Goal: Information Seeking & Learning: Learn about a topic

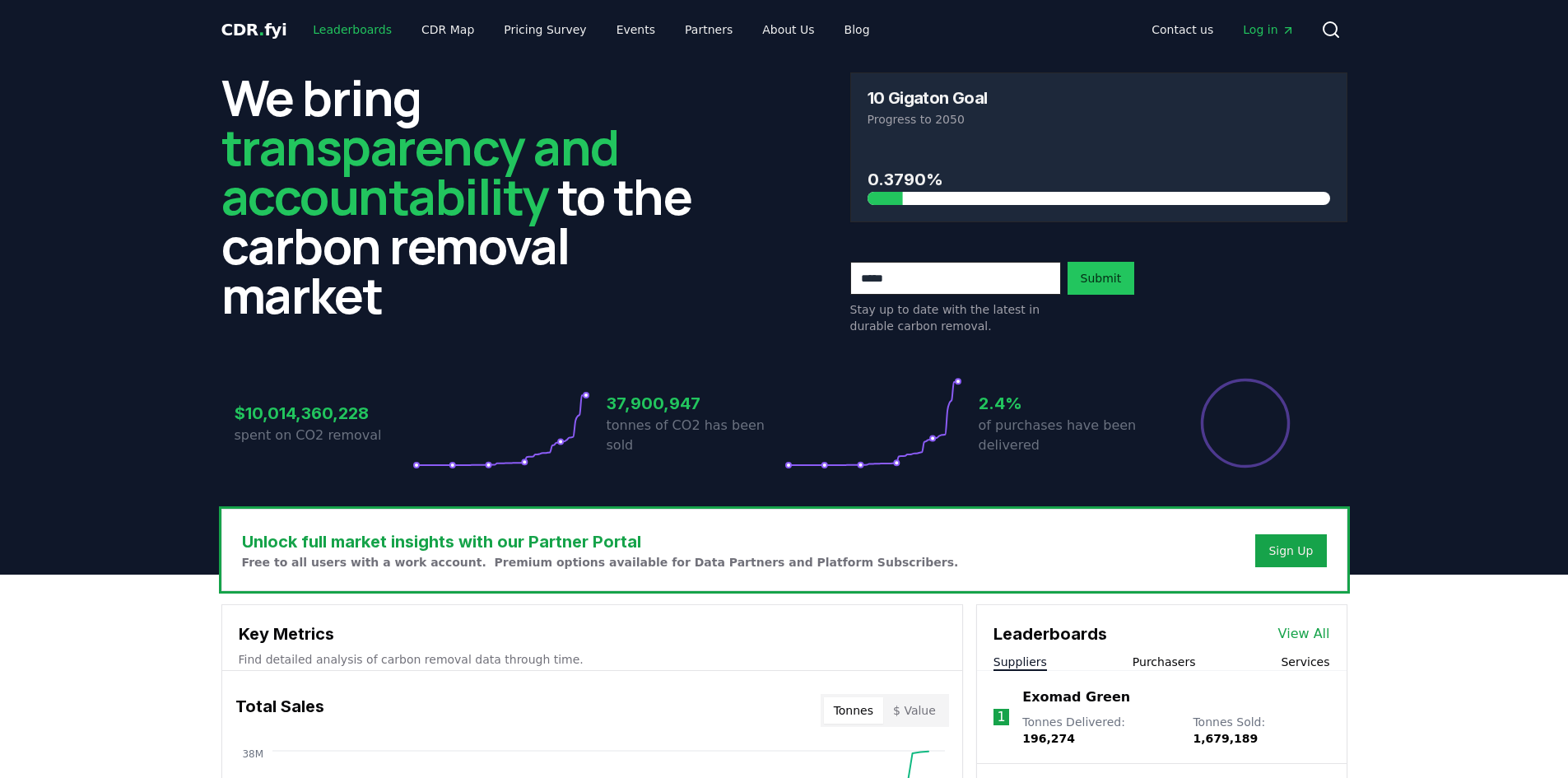
click at [346, 32] on link "Leaderboards" at bounding box center [352, 29] width 105 height 30
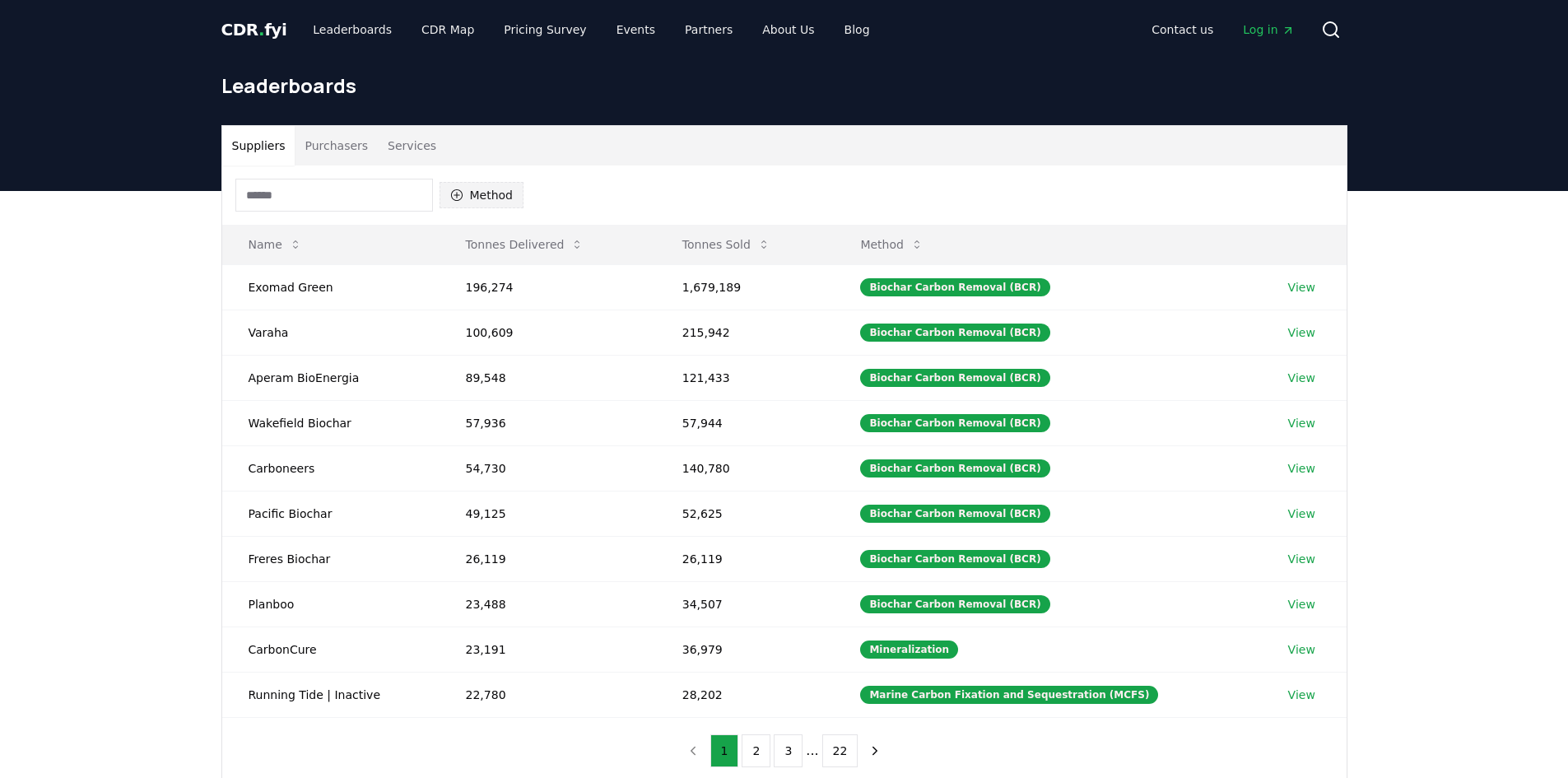
click at [475, 188] on button "Method" at bounding box center [482, 194] width 85 height 26
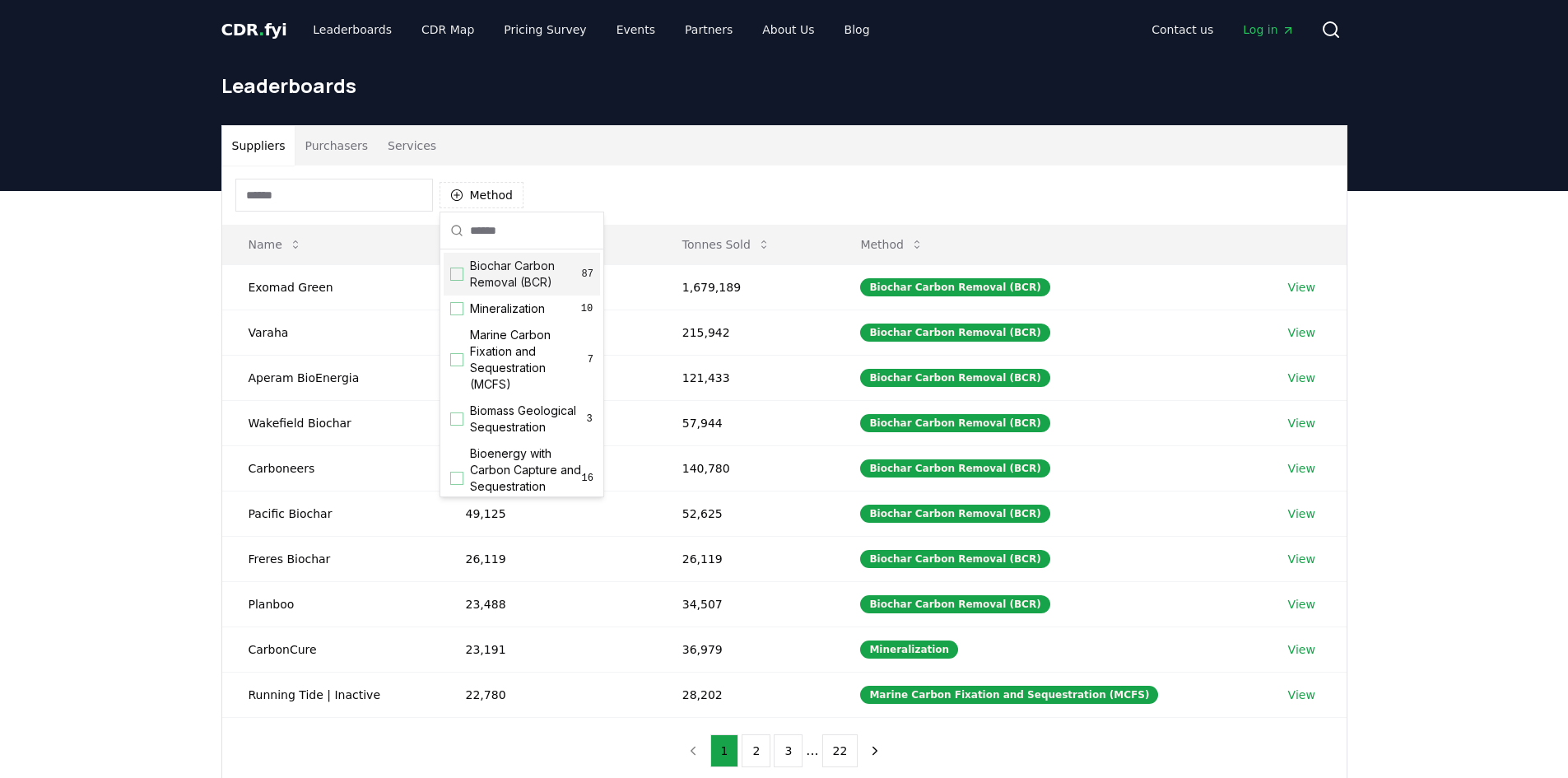
click at [1405, 286] on div "Suppliers Purchasers Services Method Name Tonnes Delivered Tonnes Sold Method E…" at bounding box center [784, 521] width 1568 height 660
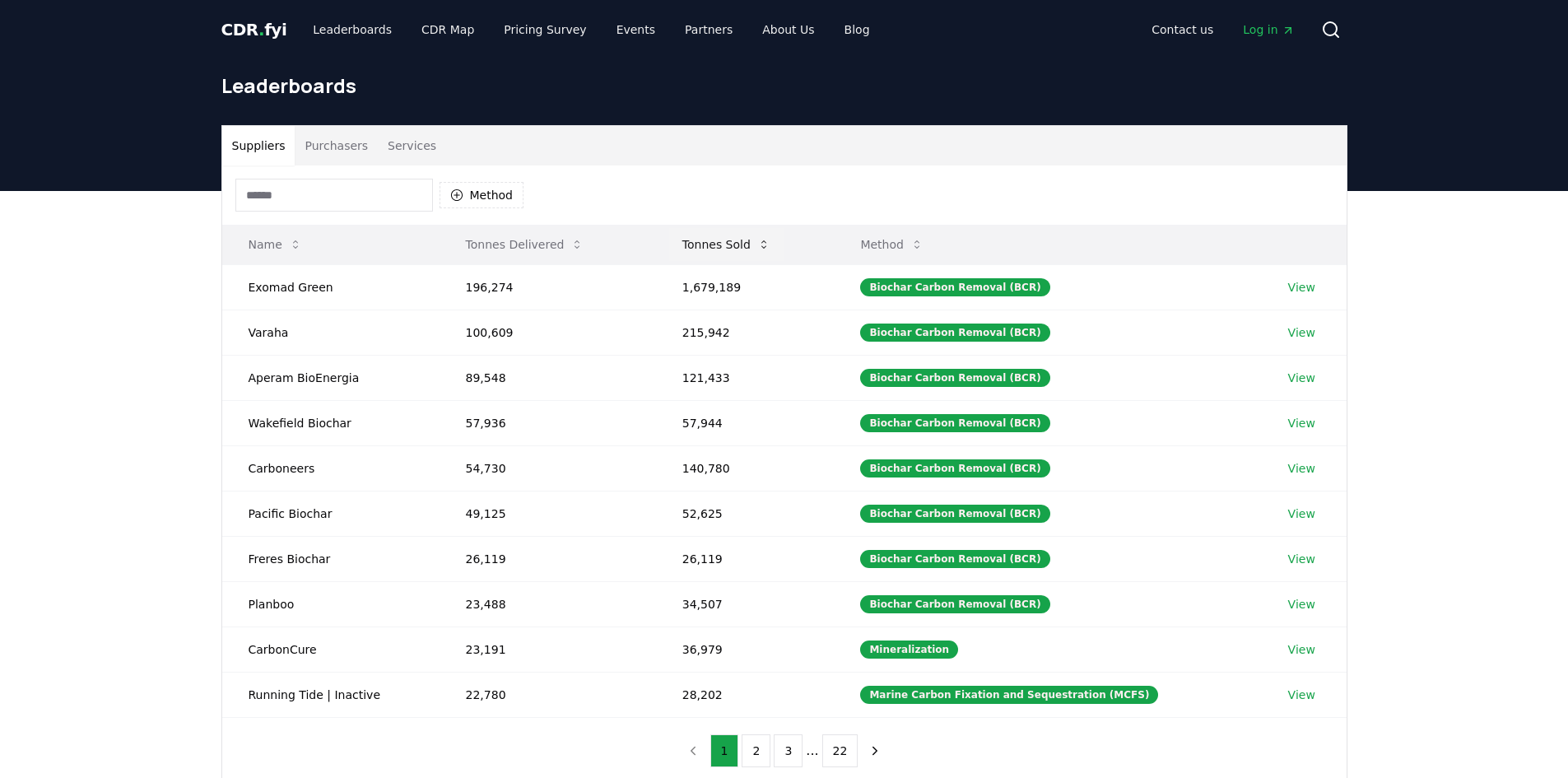
click at [750, 251] on button "Tonnes Sold" at bounding box center [726, 245] width 115 height 33
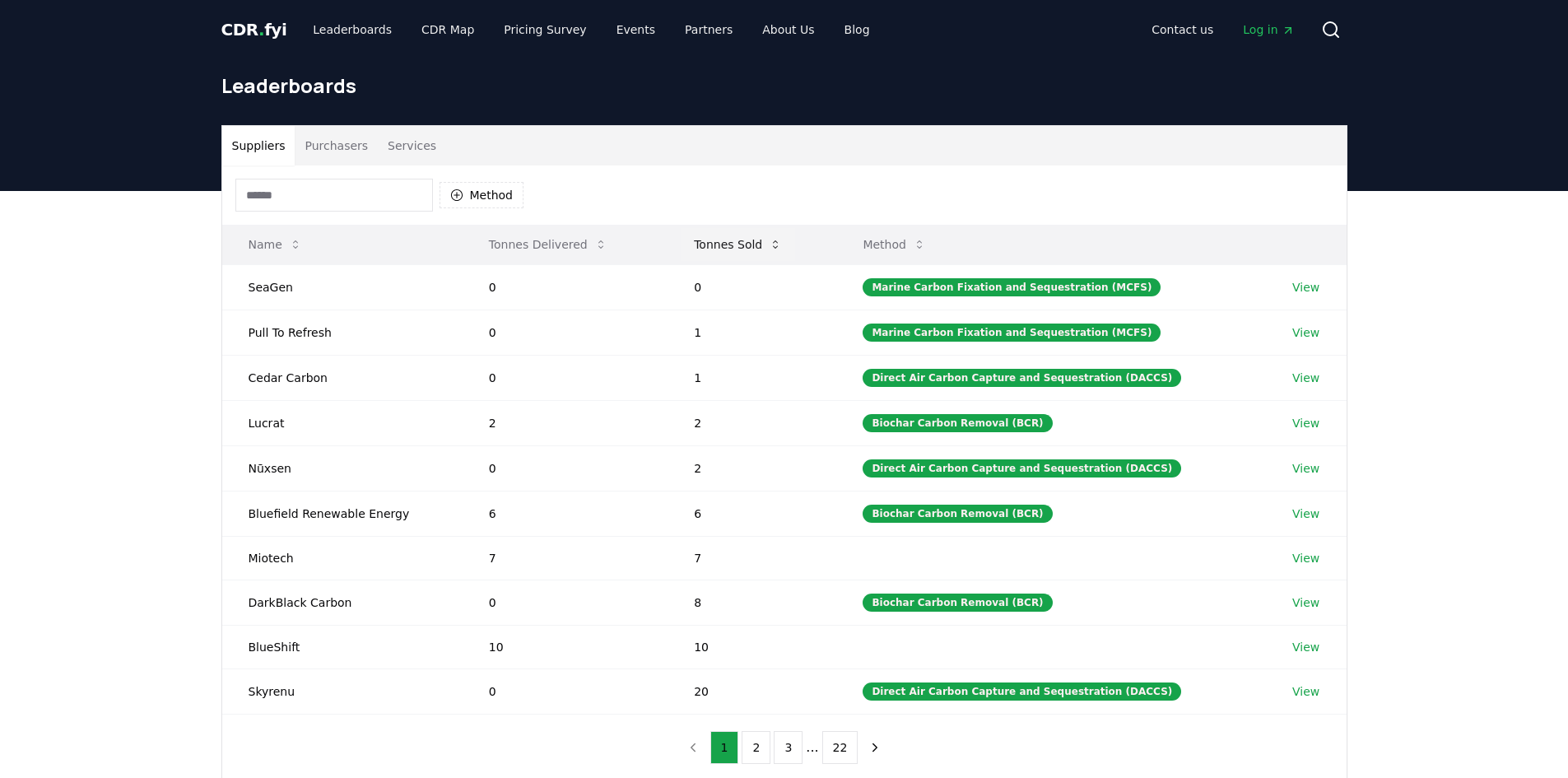
click at [748, 245] on button "Tonnes Sold" at bounding box center [738, 245] width 115 height 33
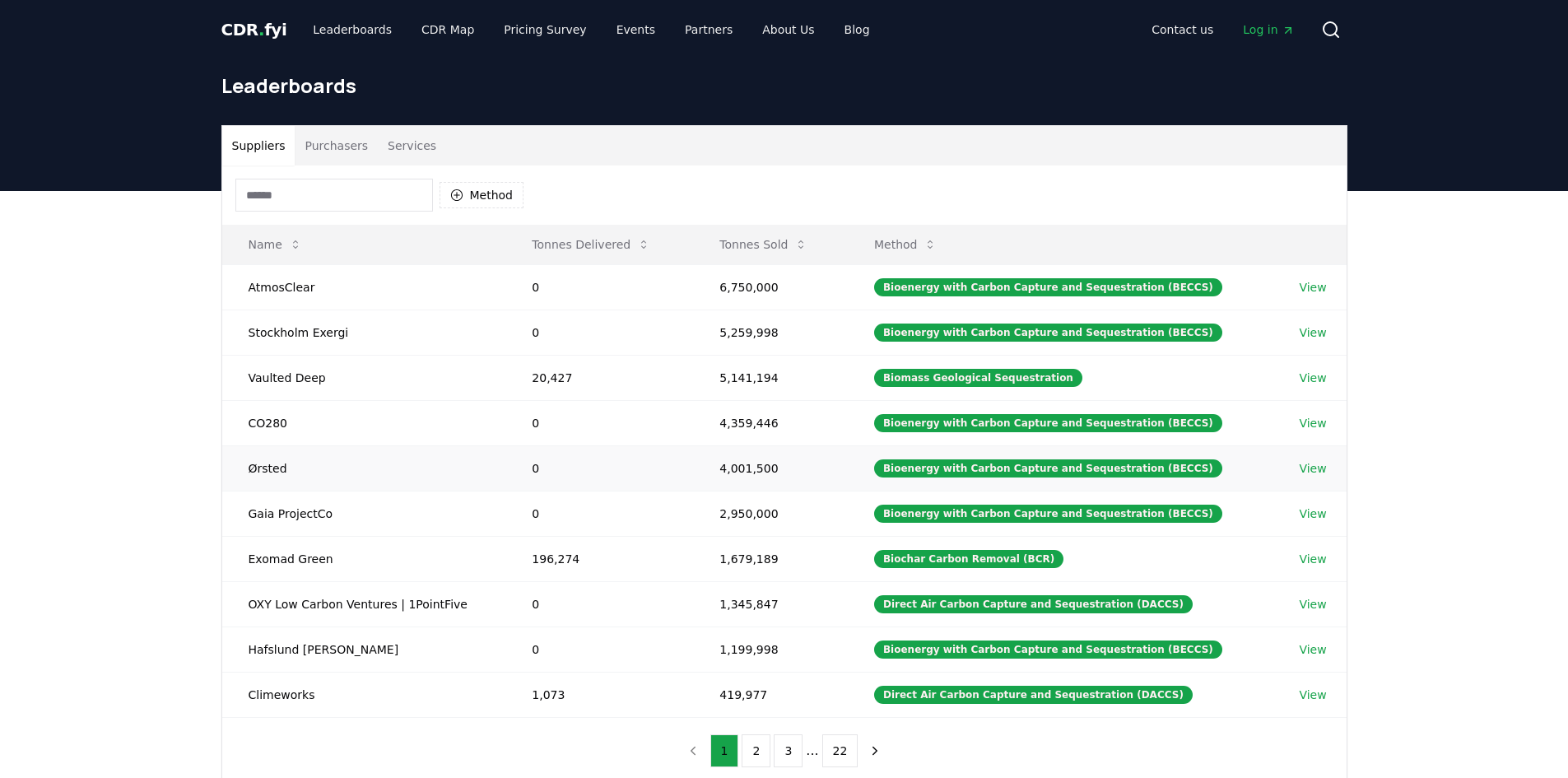
scroll to position [82, 0]
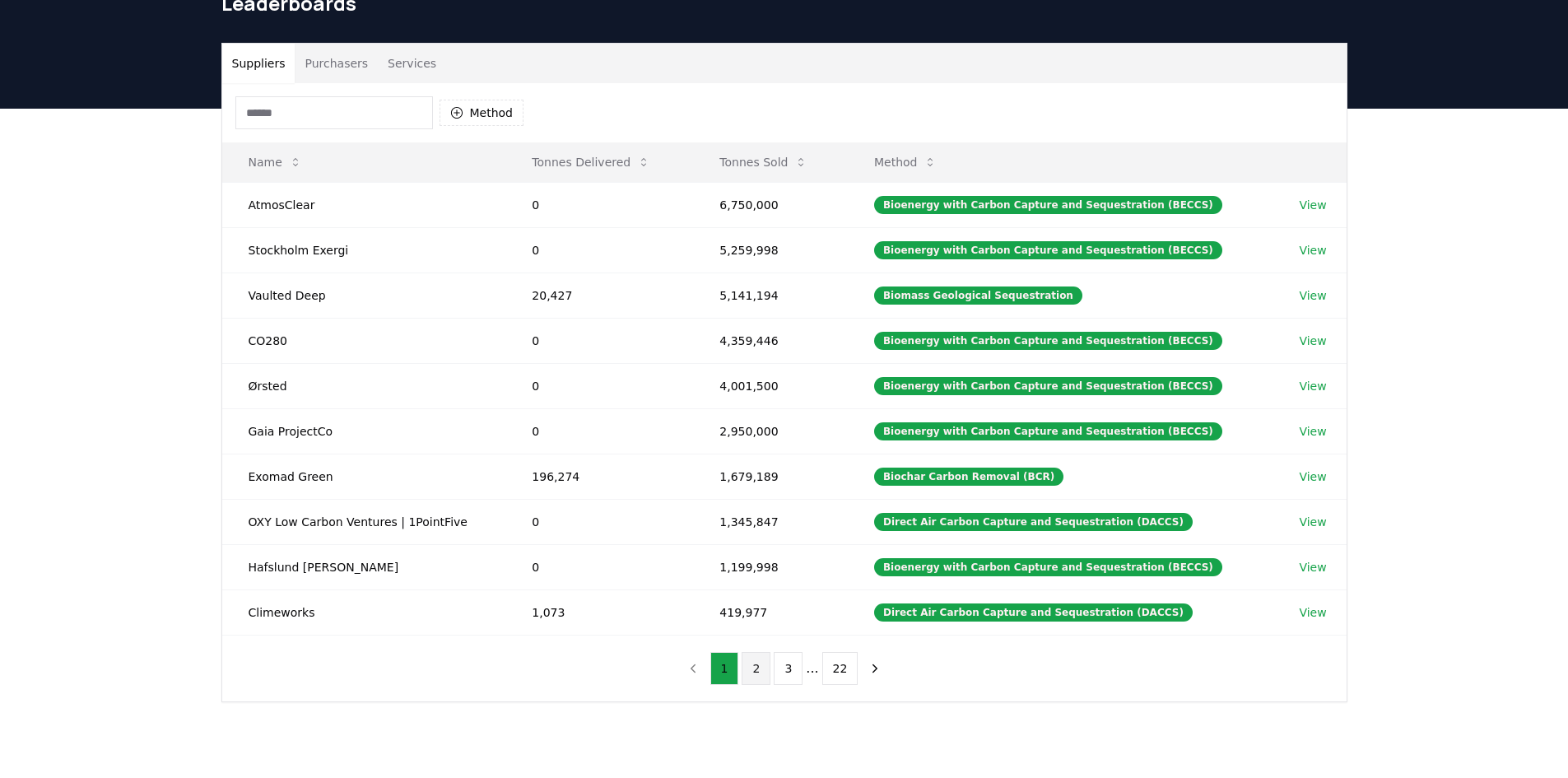
click at [757, 669] on button "2" at bounding box center [756, 668] width 29 height 33
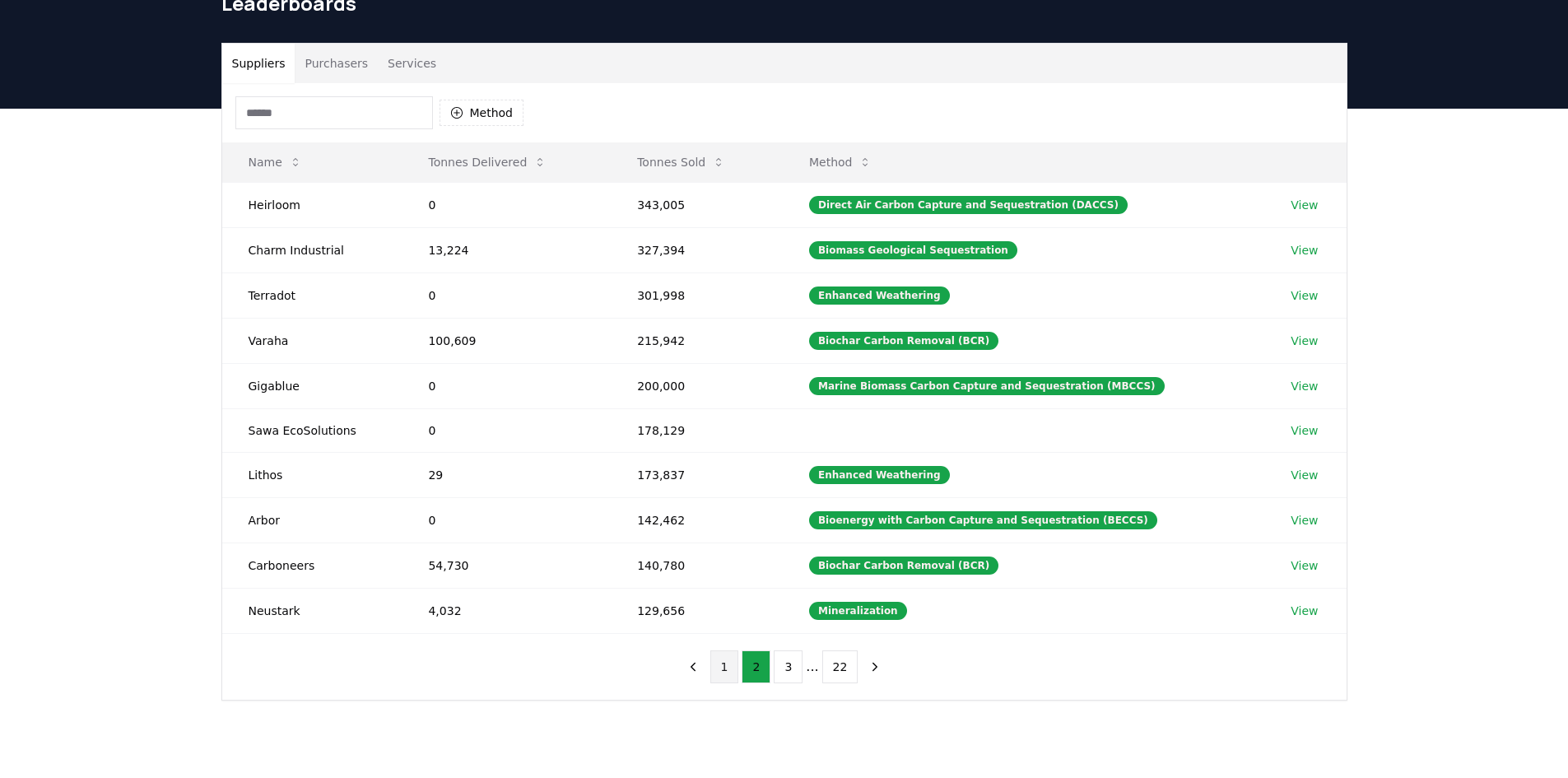
click at [733, 662] on button "1" at bounding box center [725, 667] width 29 height 33
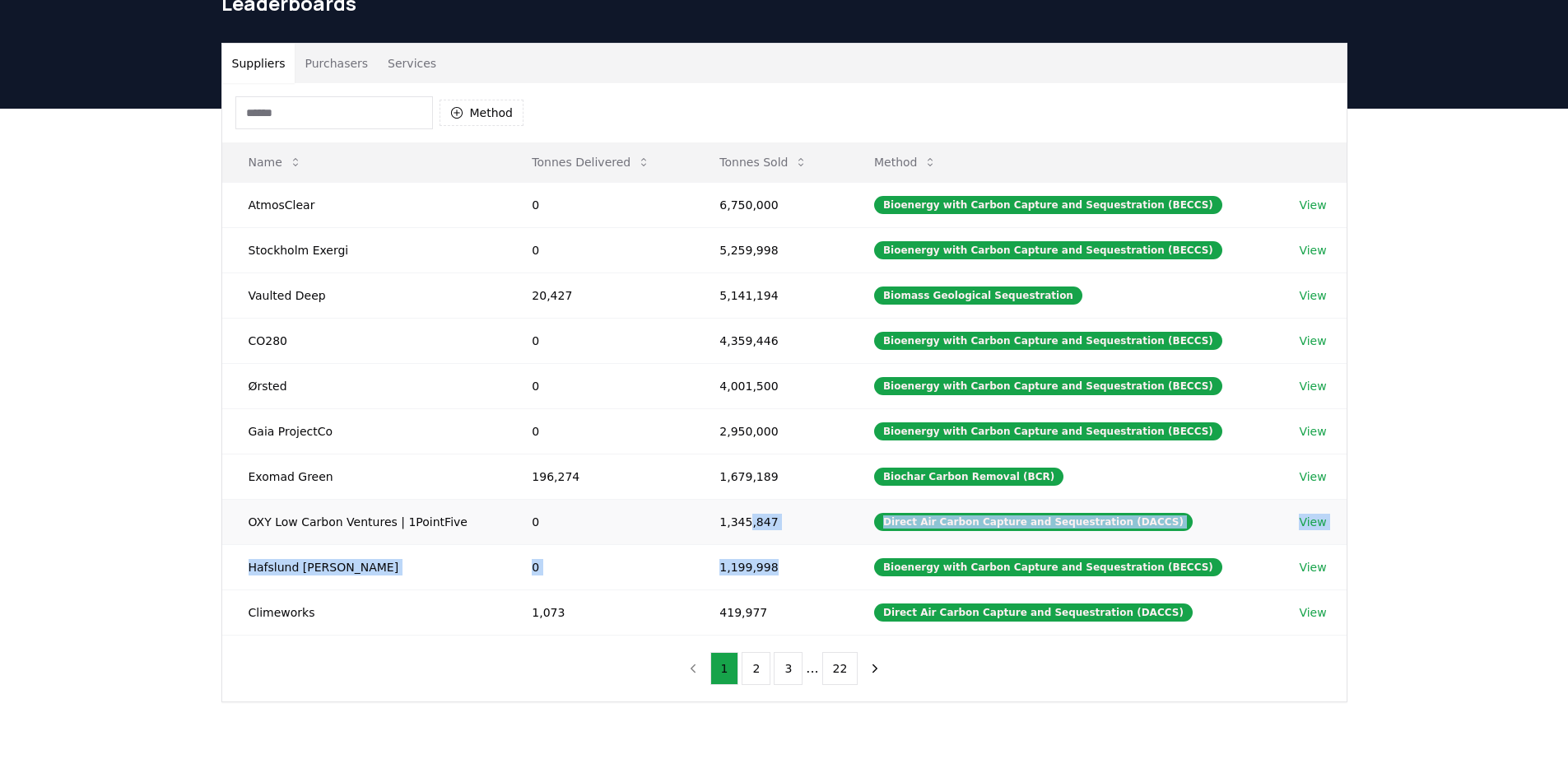
drag, startPoint x: 784, startPoint y: 570, endPoint x: 757, endPoint y: 505, distance: 70.4
click at [757, 505] on tbody "AtmosClear 0 6,750,000 Bioenergy with Carbon Capture and Sequestration (BECCS) …" at bounding box center [784, 408] width 1125 height 453
click at [749, 564] on td "1,199,998" at bounding box center [771, 567] width 155 height 45
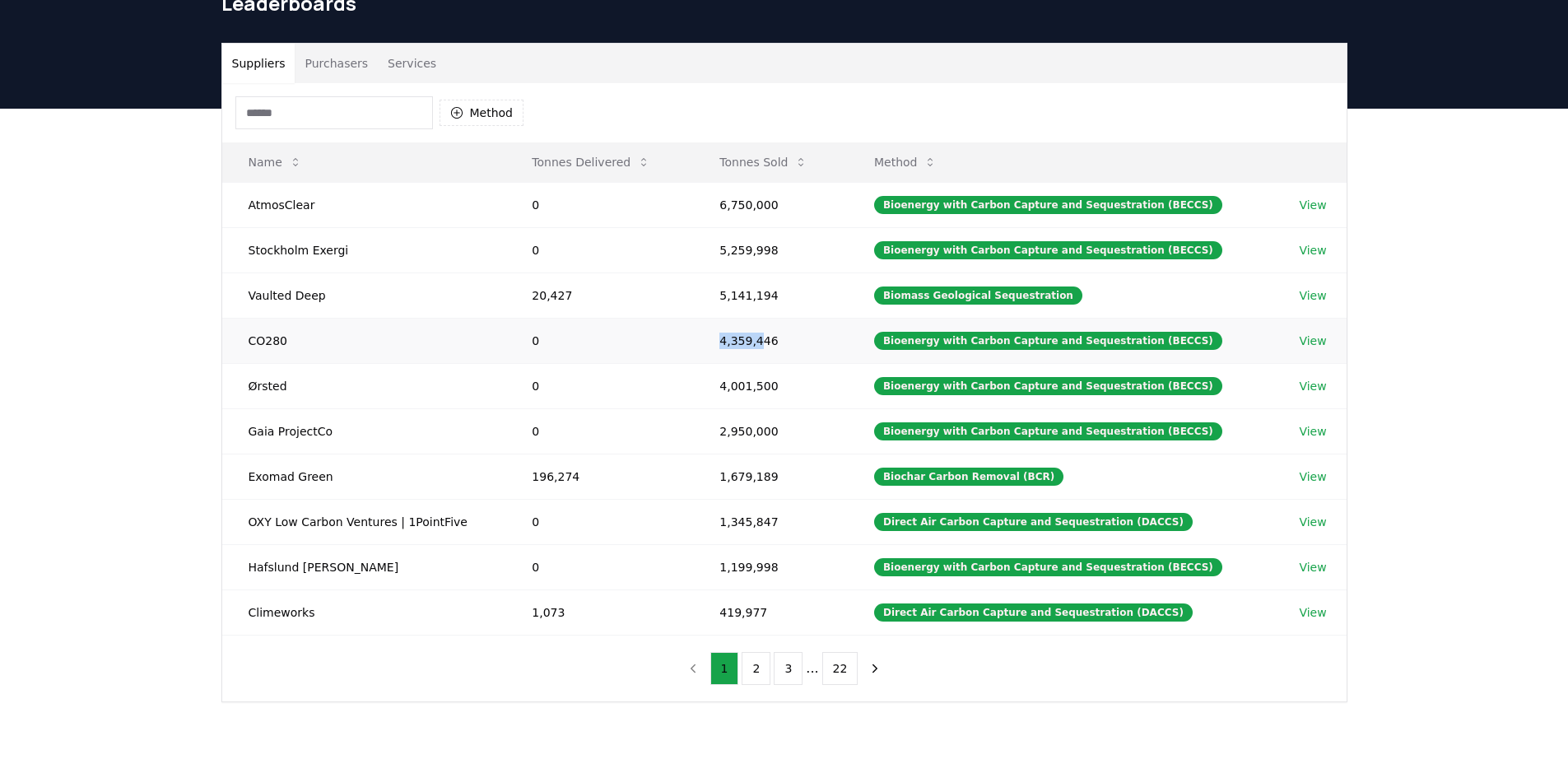
drag, startPoint x: 727, startPoint y: 341, endPoint x: 769, endPoint y: 335, distance: 42.4
click at [769, 335] on td "4,359,446" at bounding box center [771, 340] width 155 height 45
click at [776, 340] on td "4,359,446" at bounding box center [771, 340] width 155 height 45
drag, startPoint x: 781, startPoint y: 341, endPoint x: 734, endPoint y: 343, distance: 47.0
click at [734, 343] on td "4,359,446" at bounding box center [771, 340] width 155 height 45
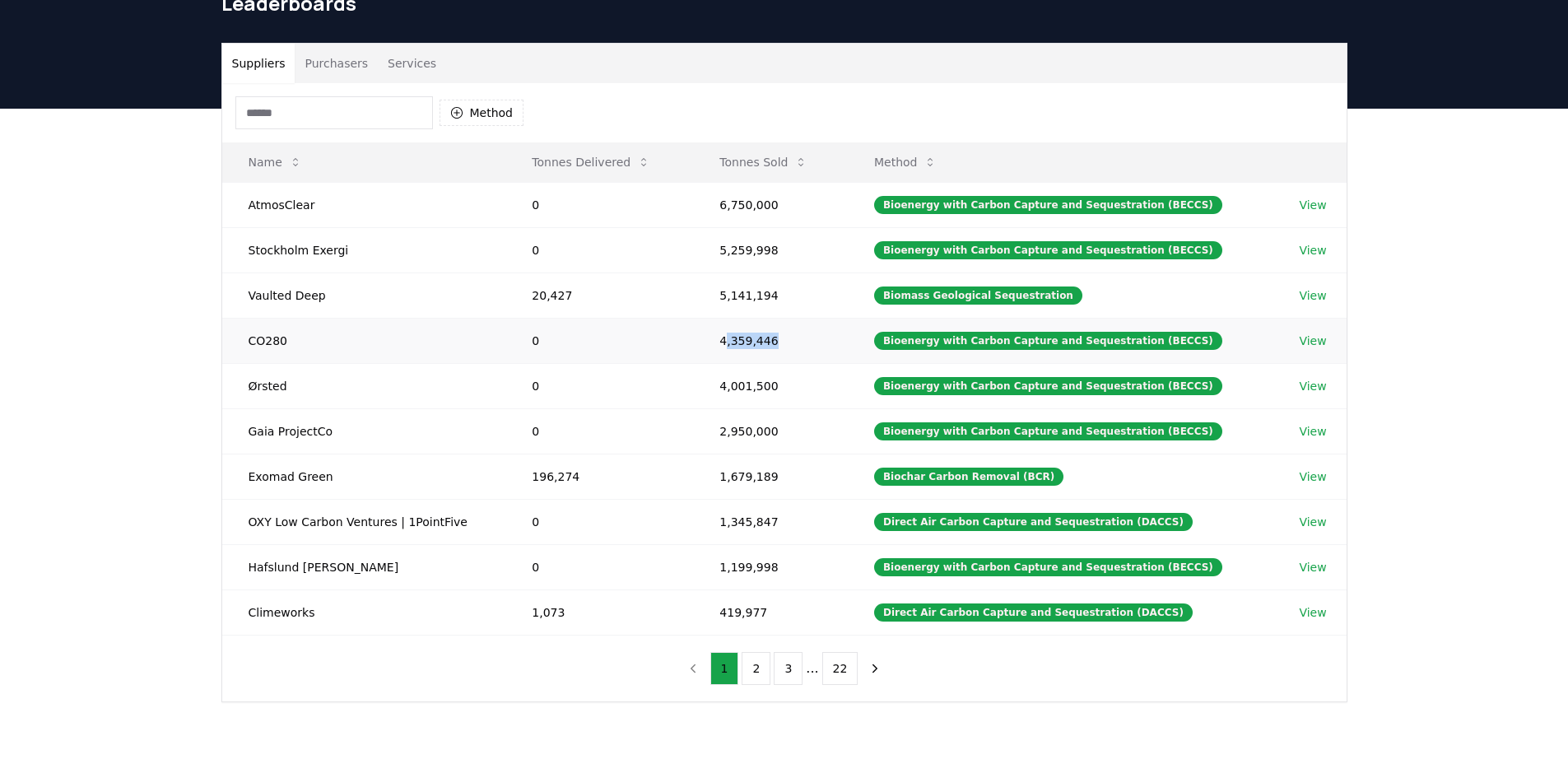
click at [766, 339] on td "4,359,446" at bounding box center [771, 340] width 155 height 45
